Goal: Information Seeking & Learning: Learn about a topic

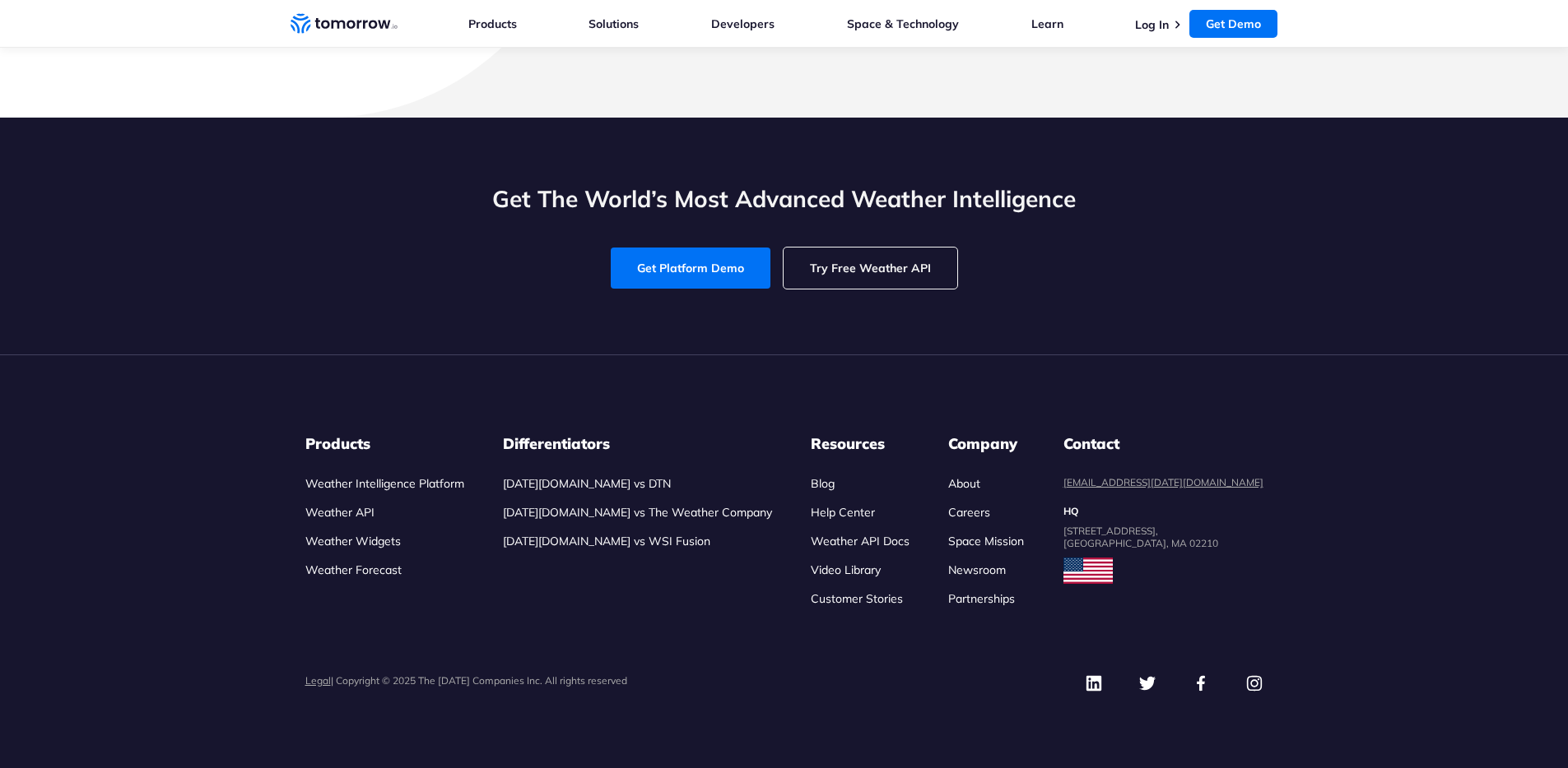
scroll to position [7684, 0]
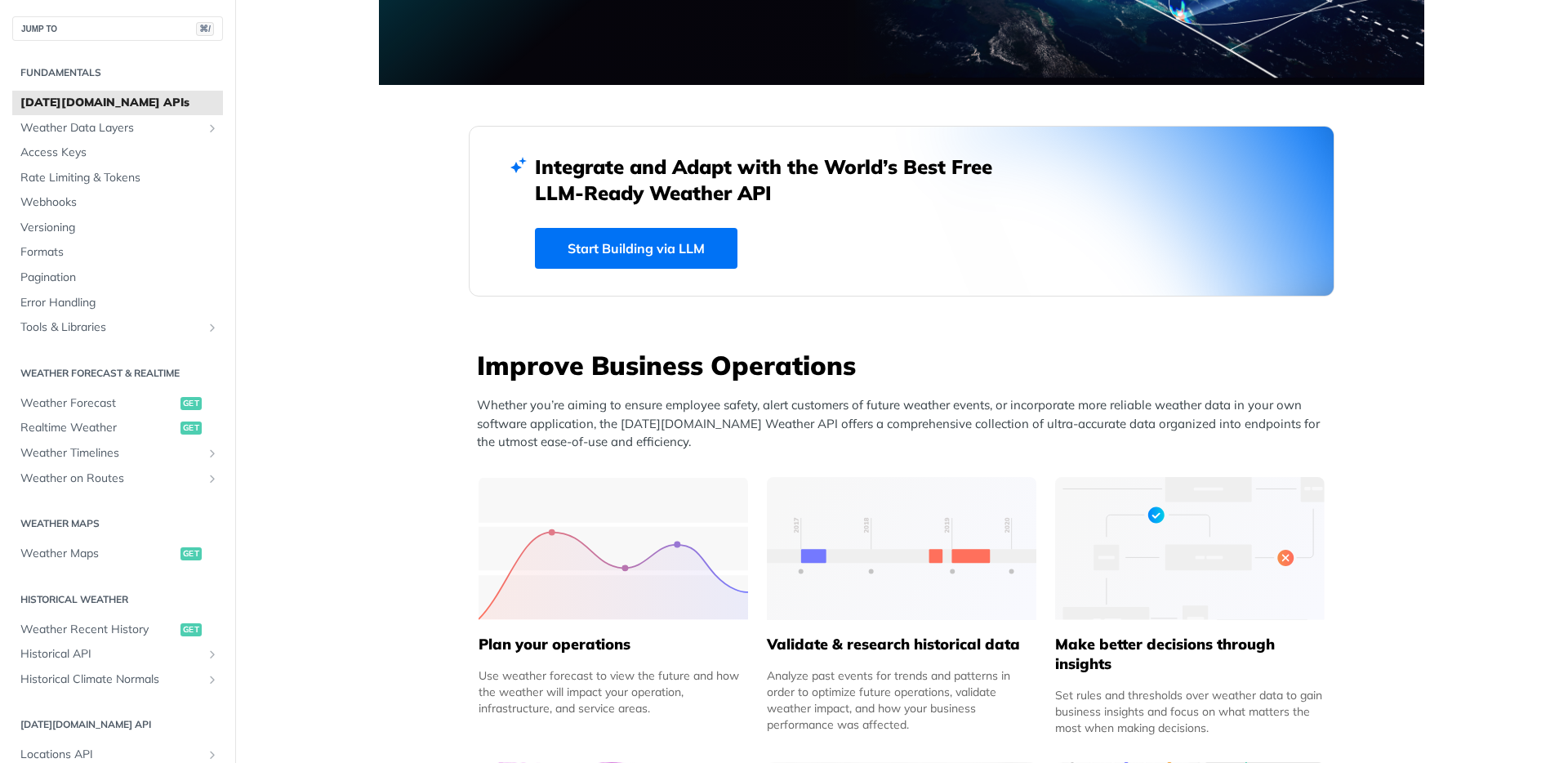
scroll to position [758, 0]
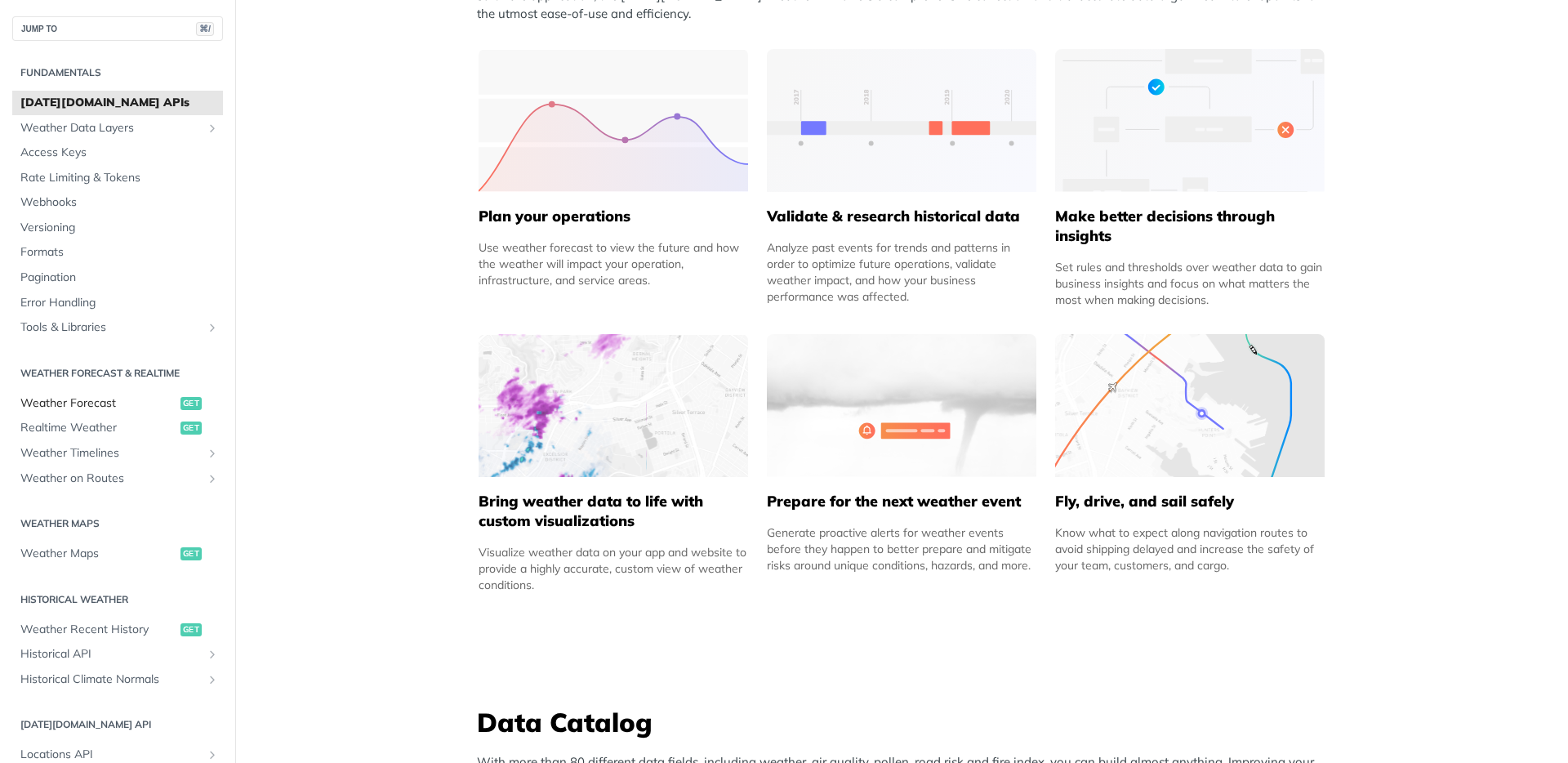
click at [110, 403] on span "Weather Forecast" at bounding box center [97, 403] width 156 height 16
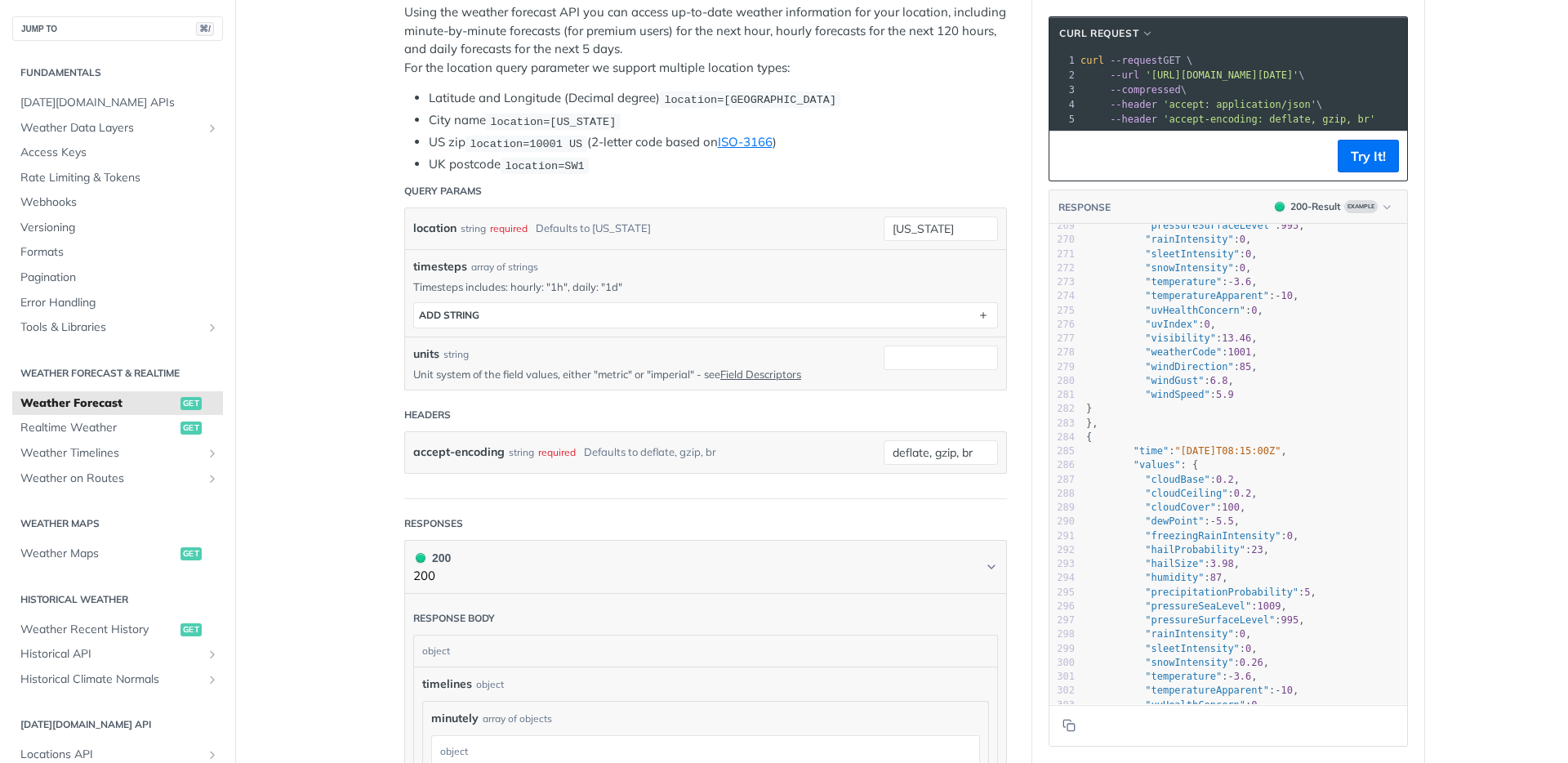
scroll to position [4456, 0]
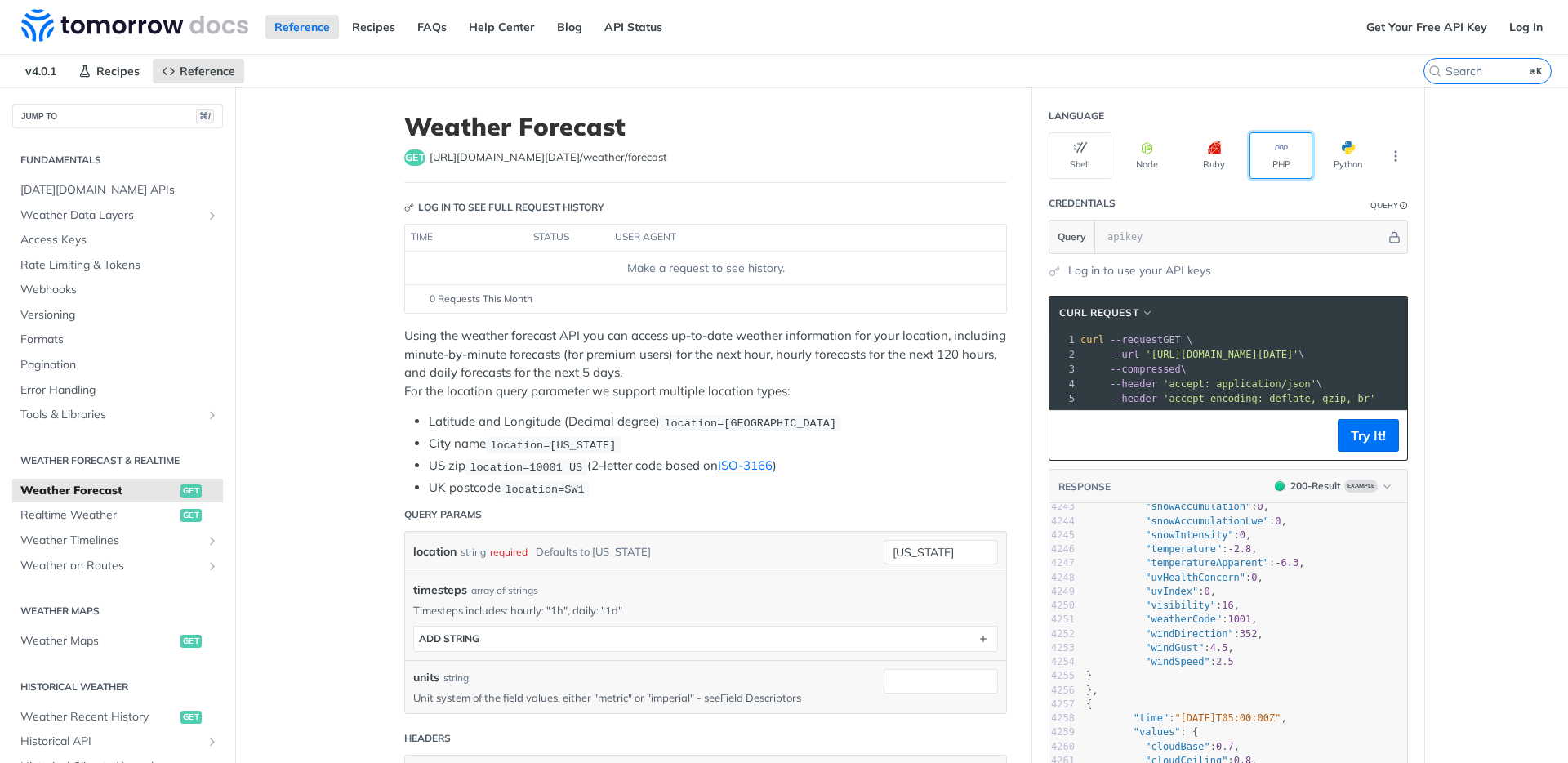
click at [1286, 160] on button "PHP" at bounding box center [1281, 155] width 63 height 47
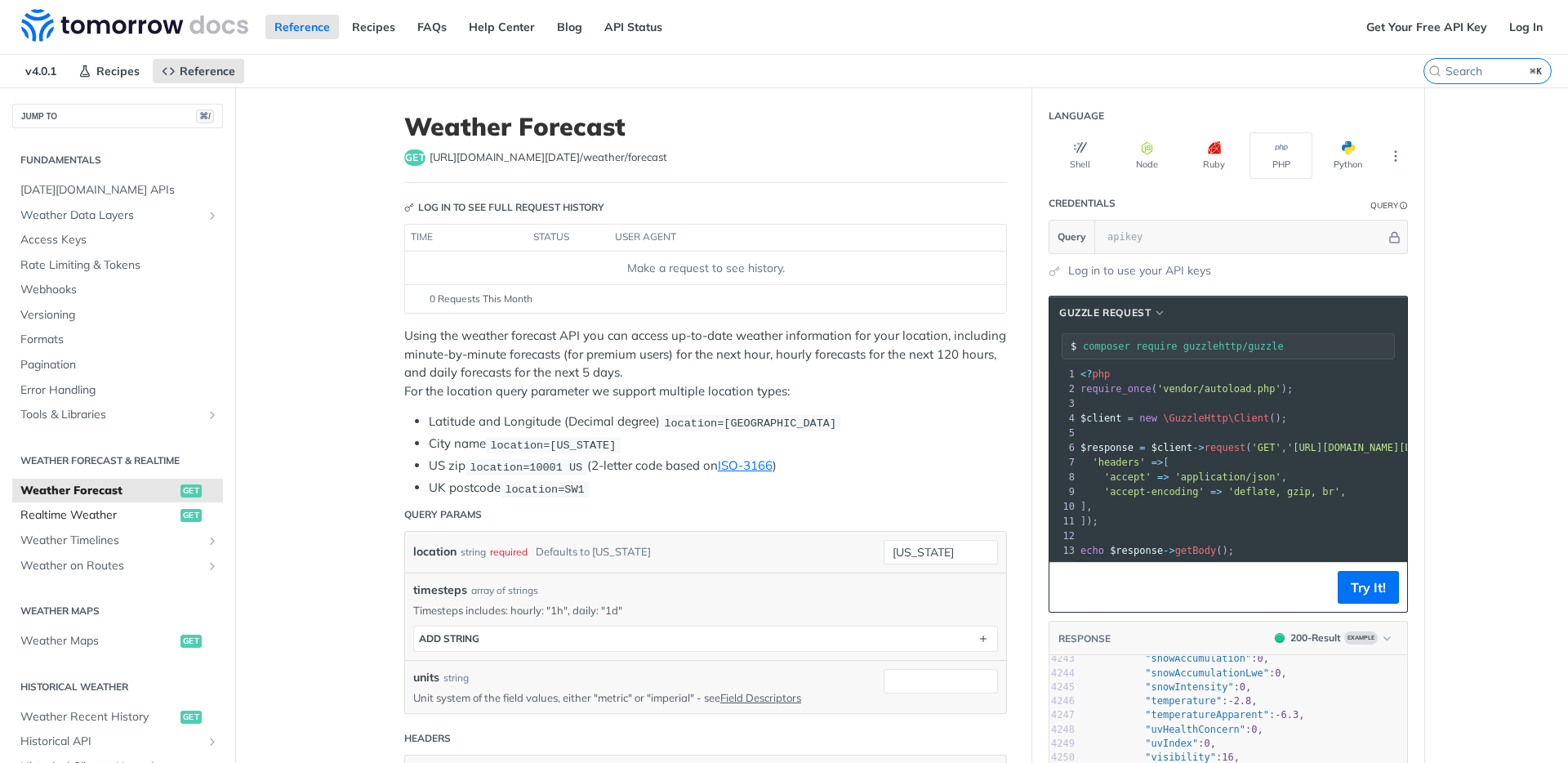
click at [117, 516] on span "Realtime Weather" at bounding box center [97, 515] width 156 height 16
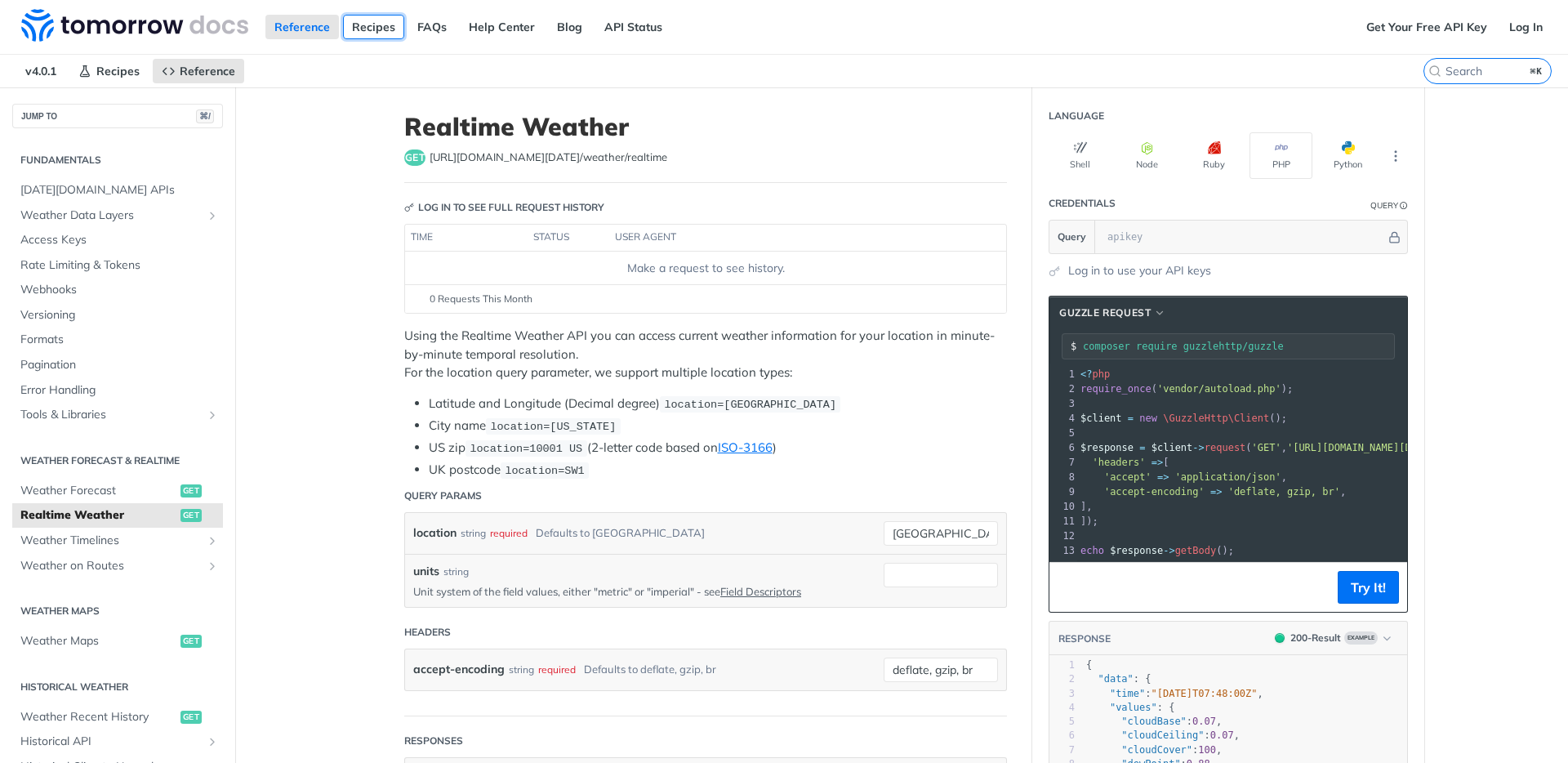
click at [364, 35] on link "Recipes" at bounding box center [374, 27] width 61 height 25
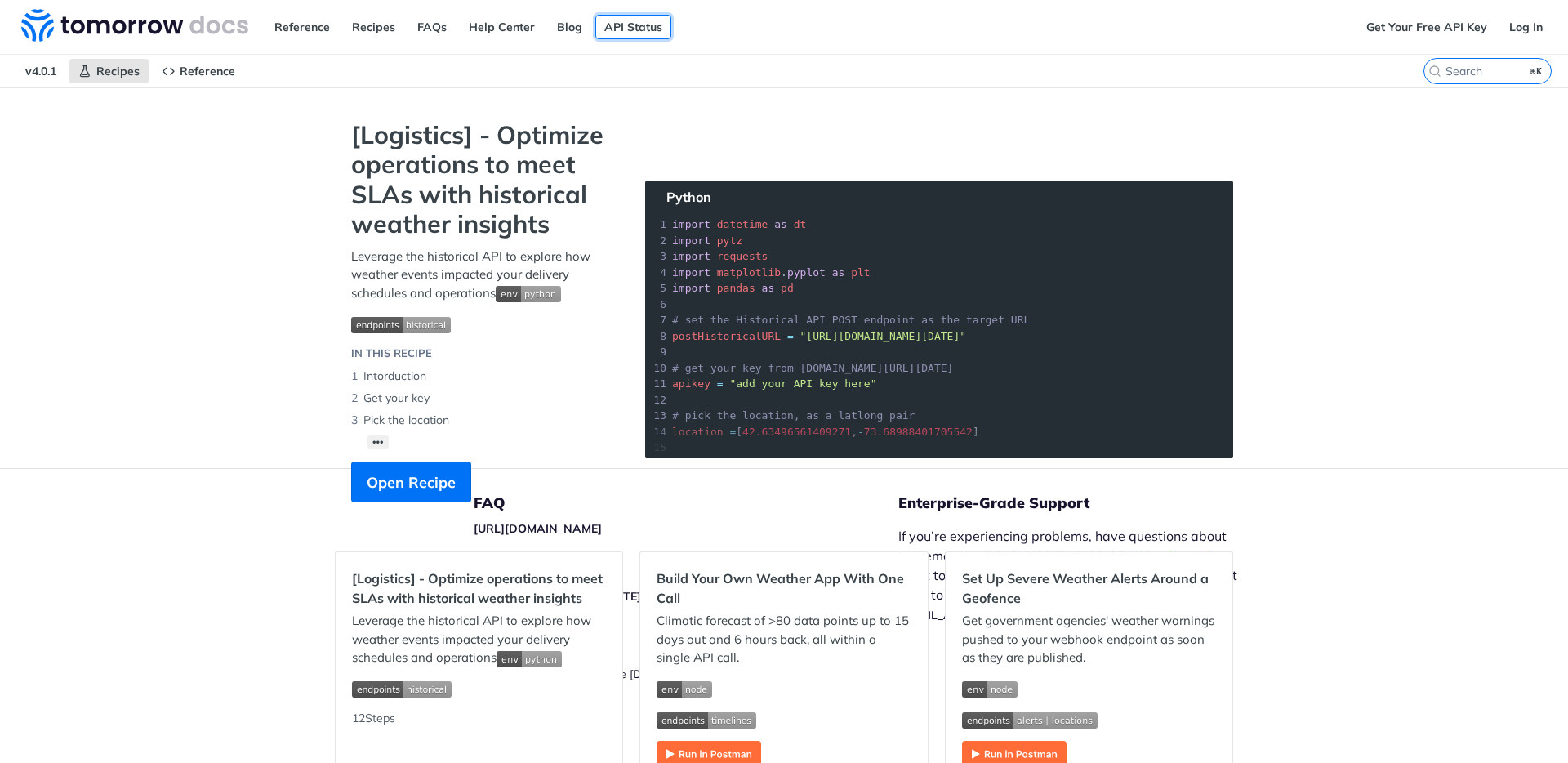
click at [606, 26] on link "API Status" at bounding box center [634, 27] width 76 height 25
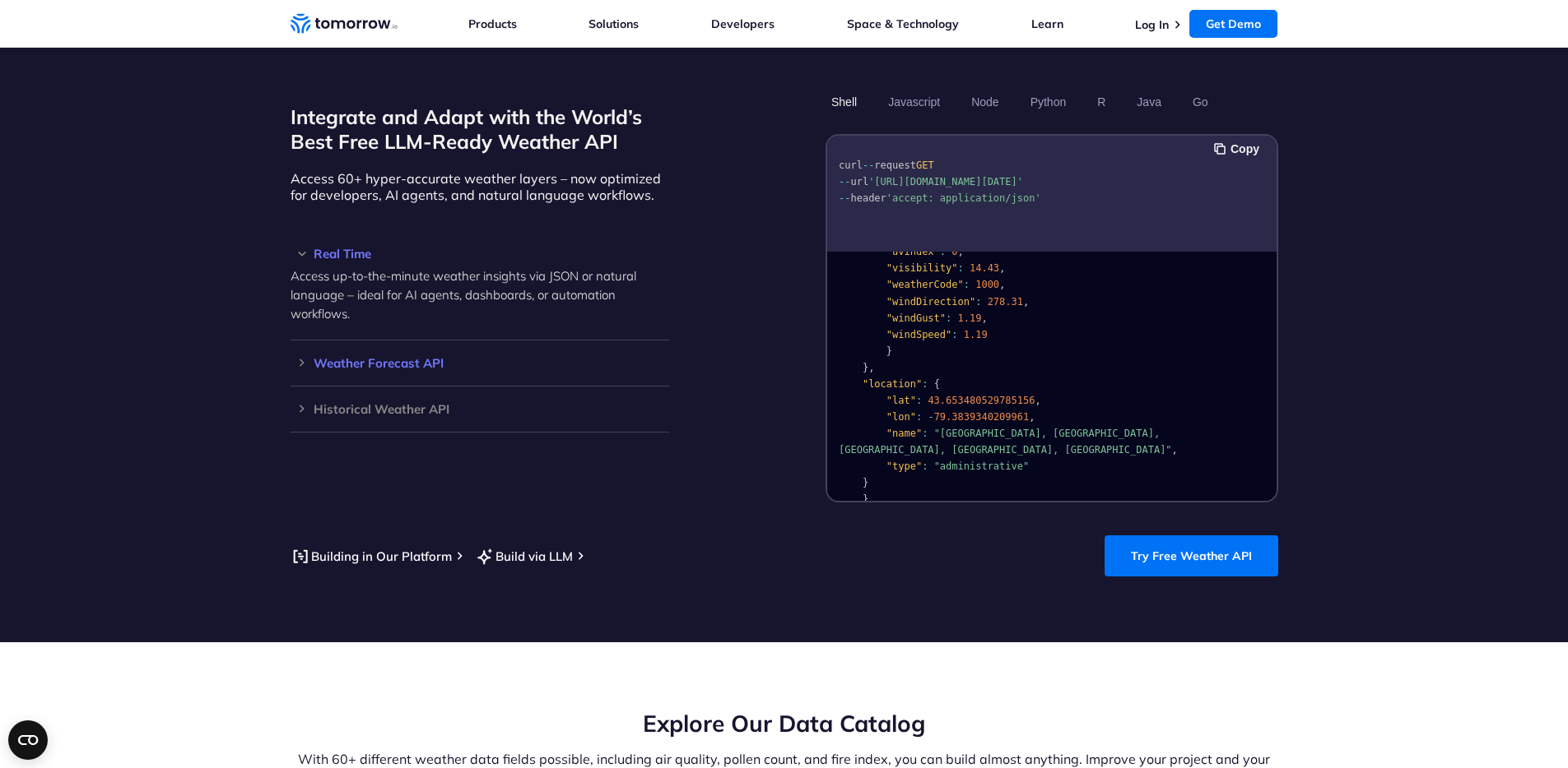
scroll to position [1395, 0]
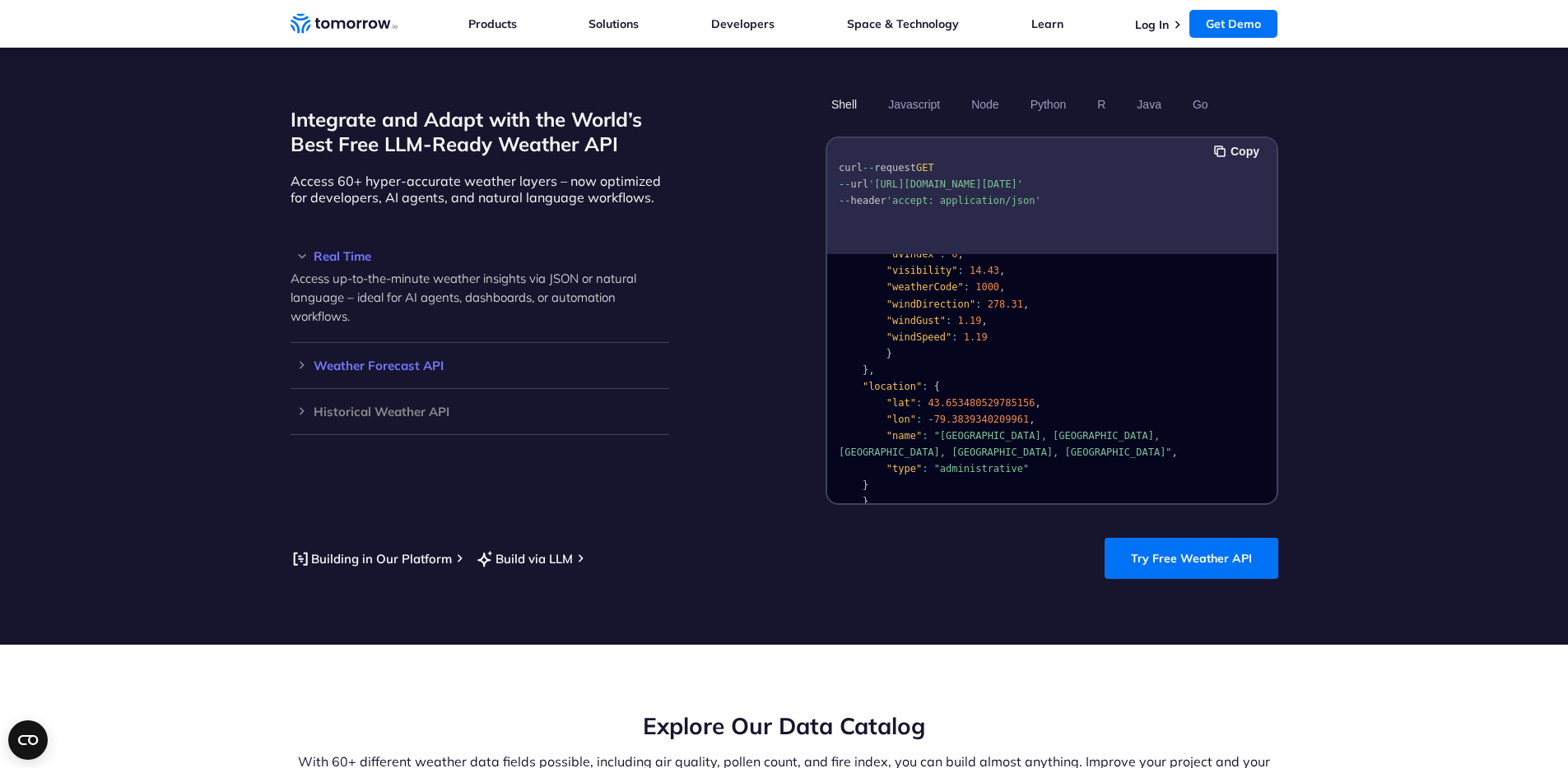
click at [460, 343] on div "Weather Forecast API Access ultra-accurate, hyperlocal data up to 14 days in th…" at bounding box center [479, 366] width 378 height 46
click at [418, 360] on h3 "Weather Forecast API" at bounding box center [479, 366] width 378 height 13
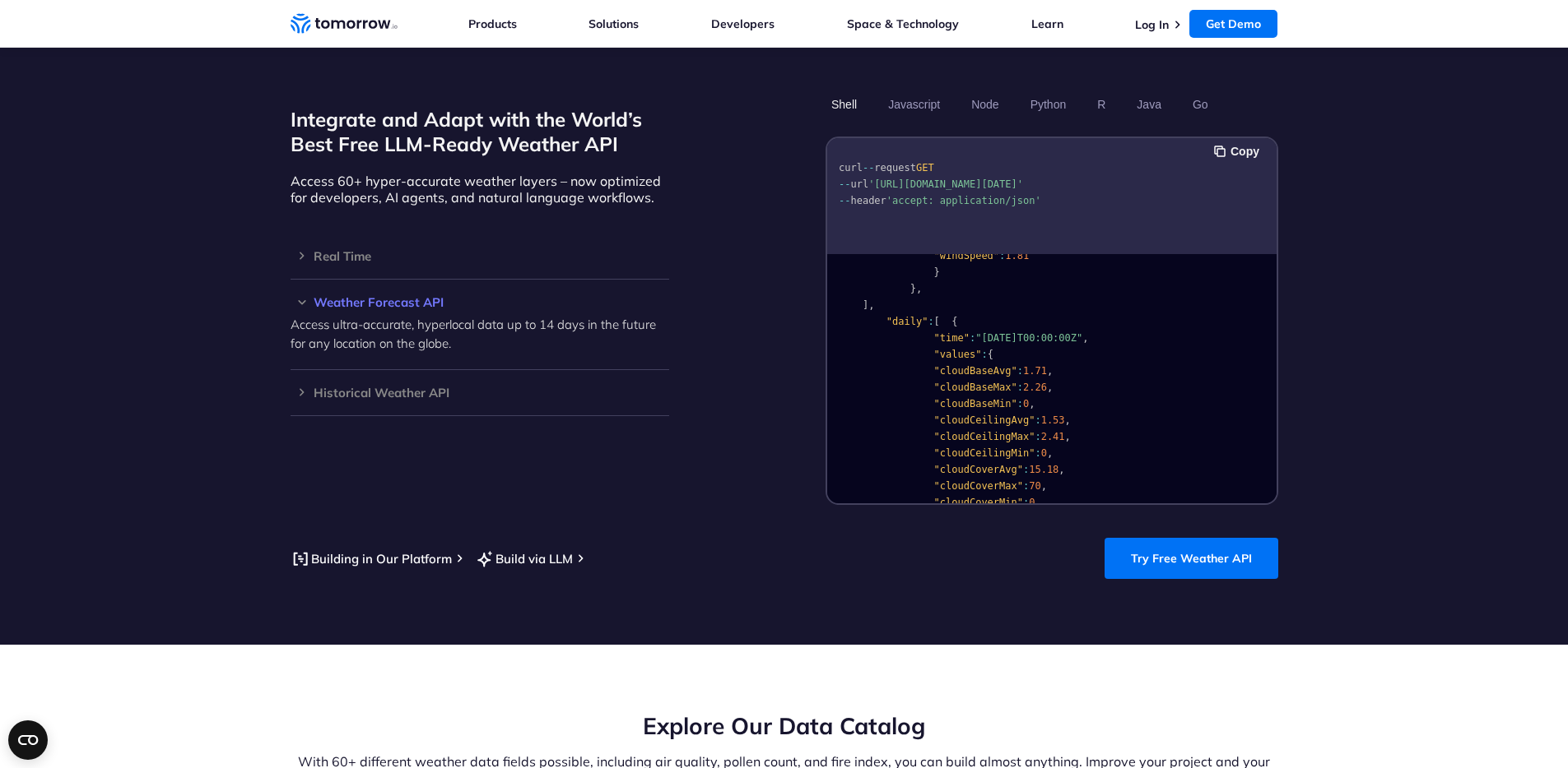
scroll to position [0, 0]
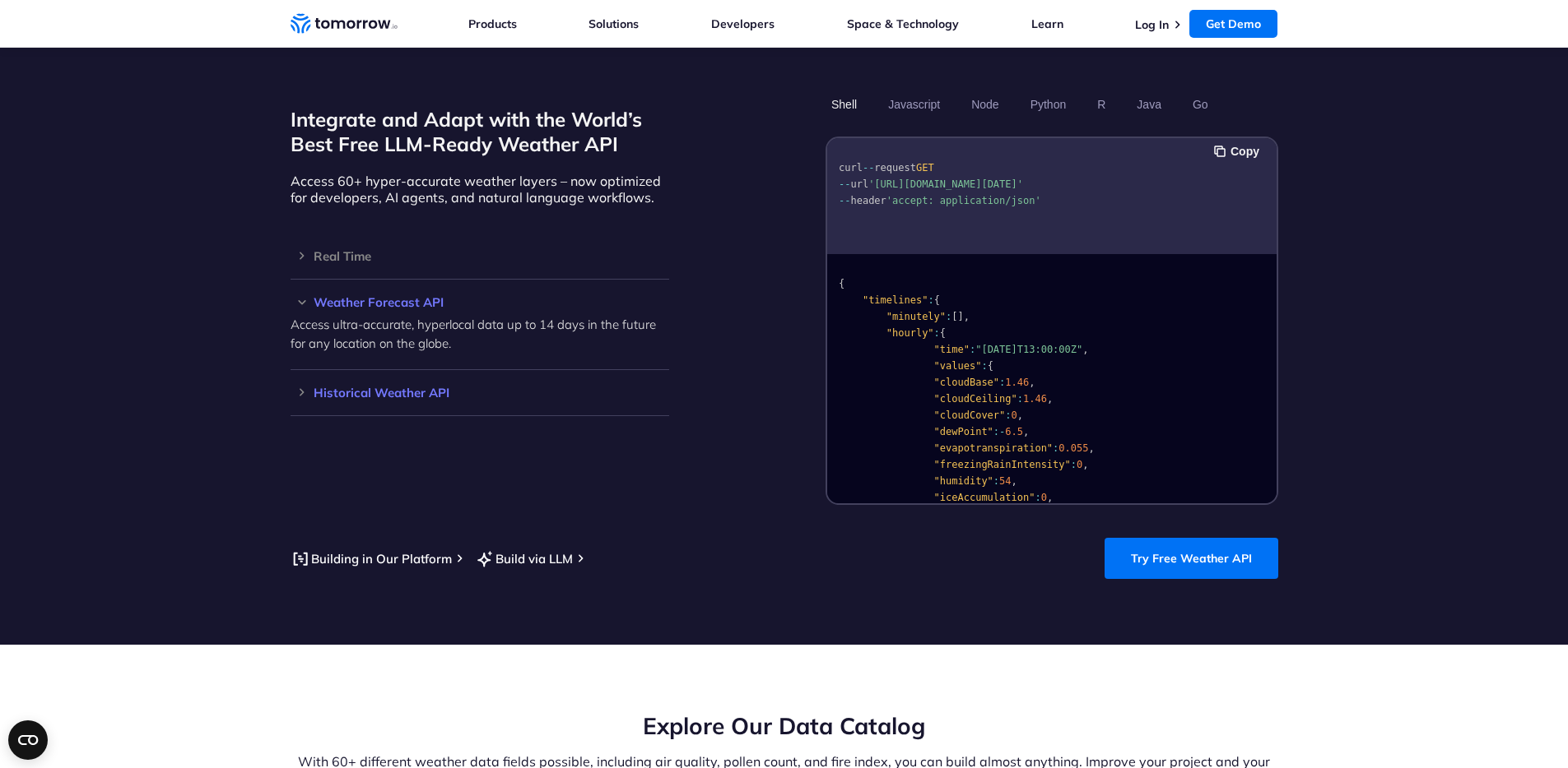
click at [384, 387] on h3 "Historical Weather API" at bounding box center [479, 393] width 378 height 13
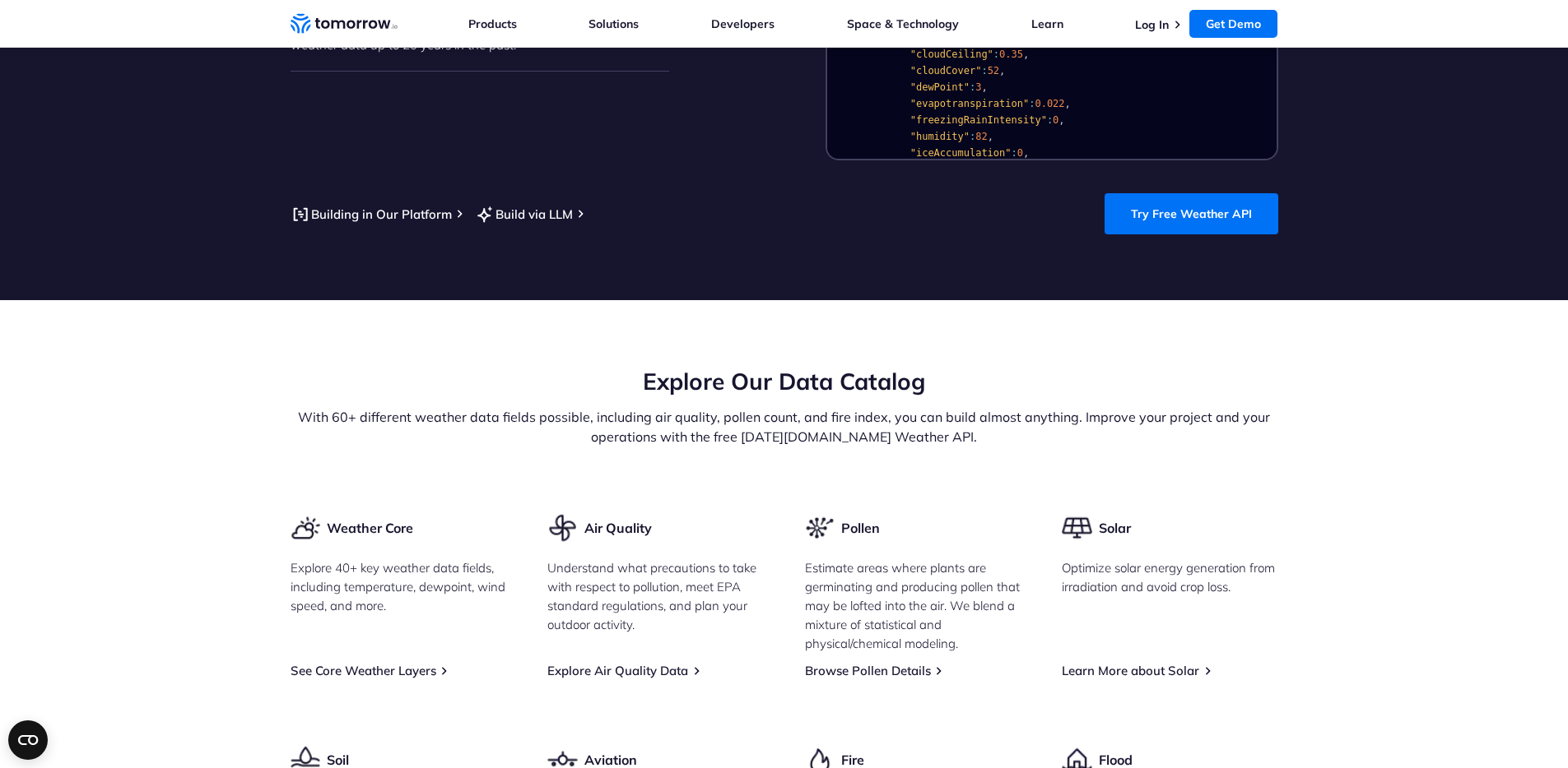
scroll to position [1916, 0]
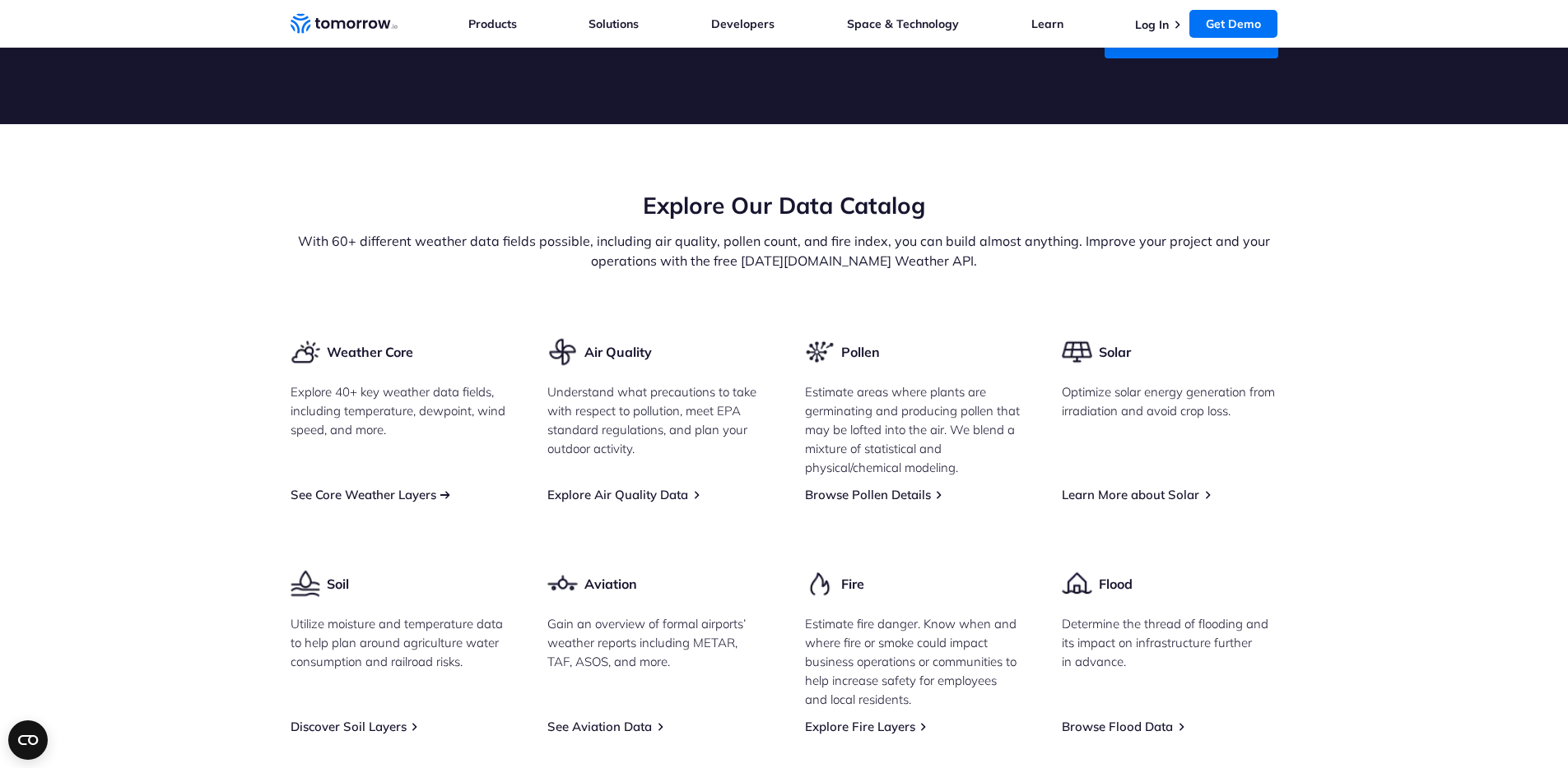
click at [398, 487] on link "See Core Weather Layers" at bounding box center [363, 495] width 145 height 15
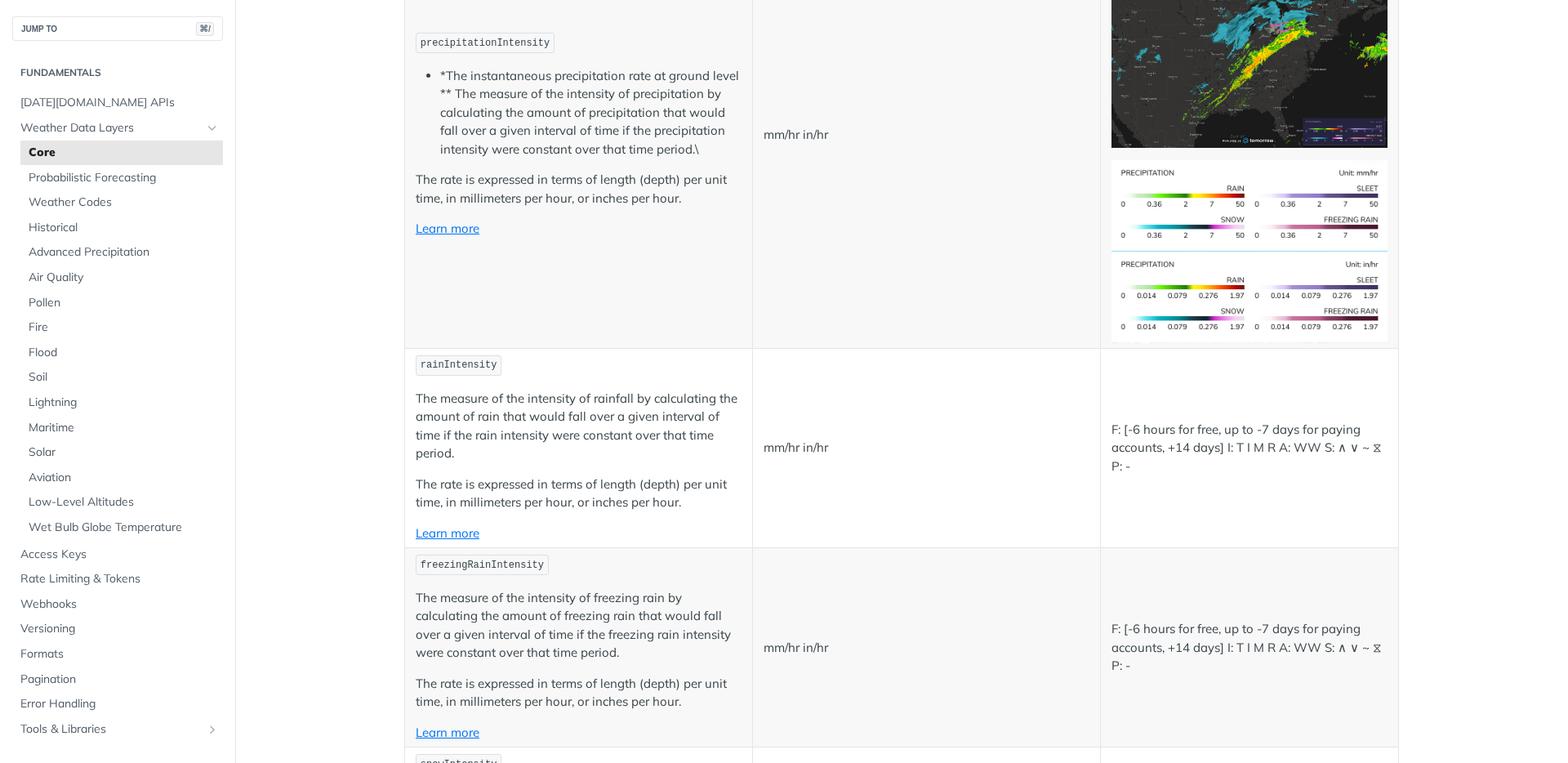
scroll to position [3822, 0]
